Goal: Information Seeking & Learning: Learn about a topic

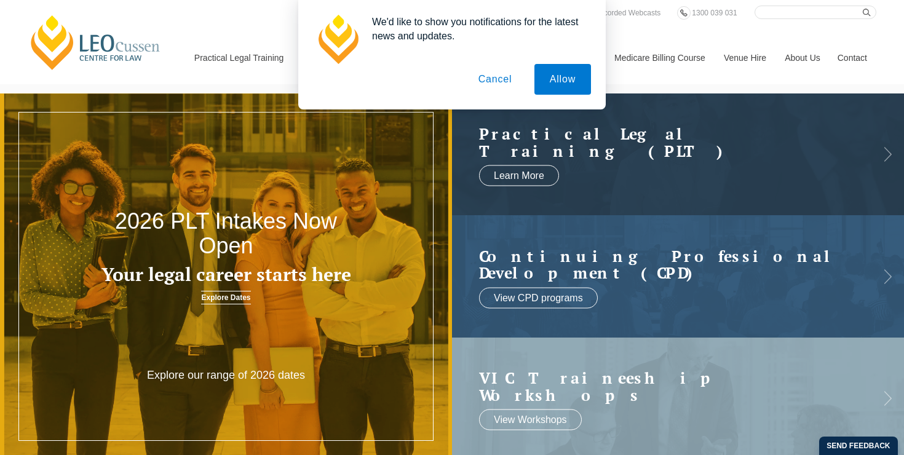
click at [494, 76] on button "Cancel" at bounding box center [495, 79] width 65 height 31
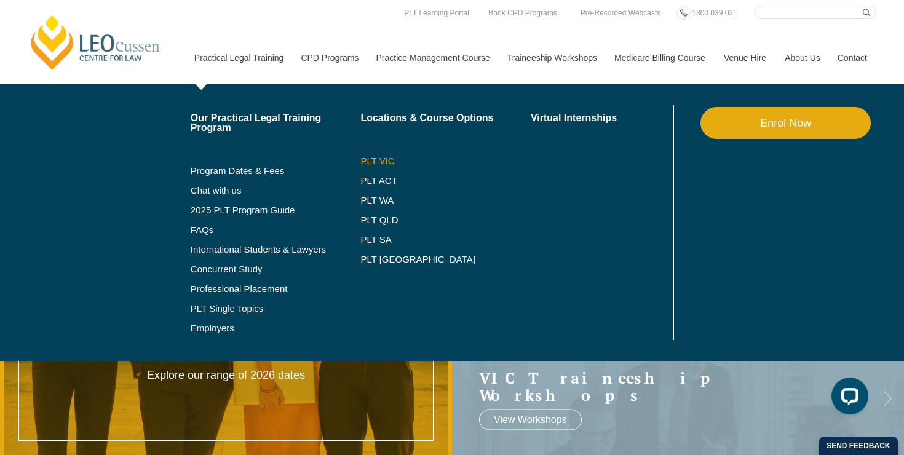
click at [364, 161] on link "PLT VIC" at bounding box center [445, 161] width 170 height 10
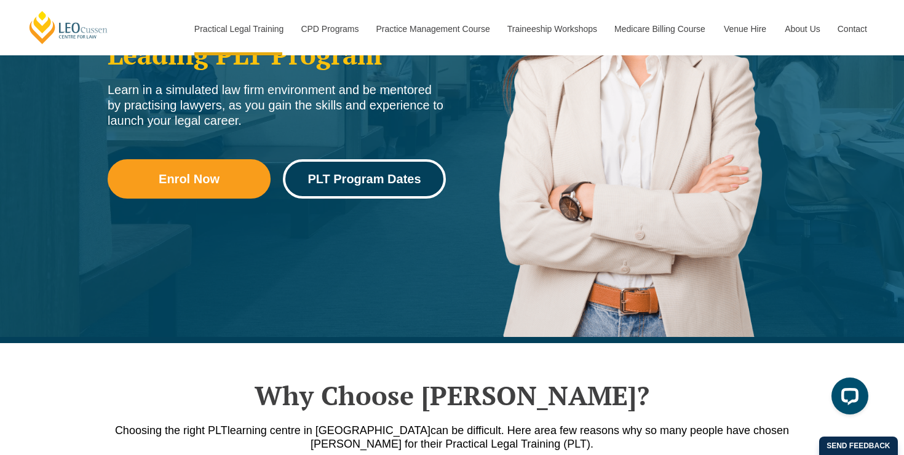
click at [379, 175] on span "PLT Program Dates" at bounding box center [364, 179] width 113 height 12
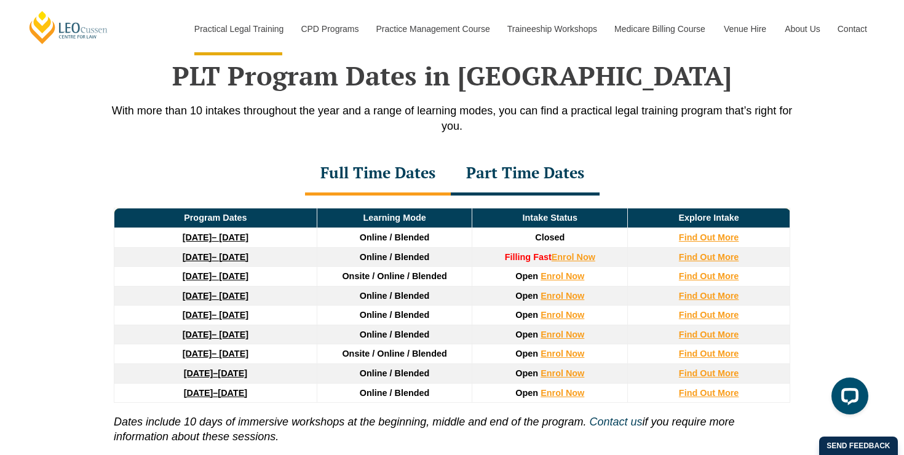
scroll to position [1606, 0]
